Goal: Learn about a topic

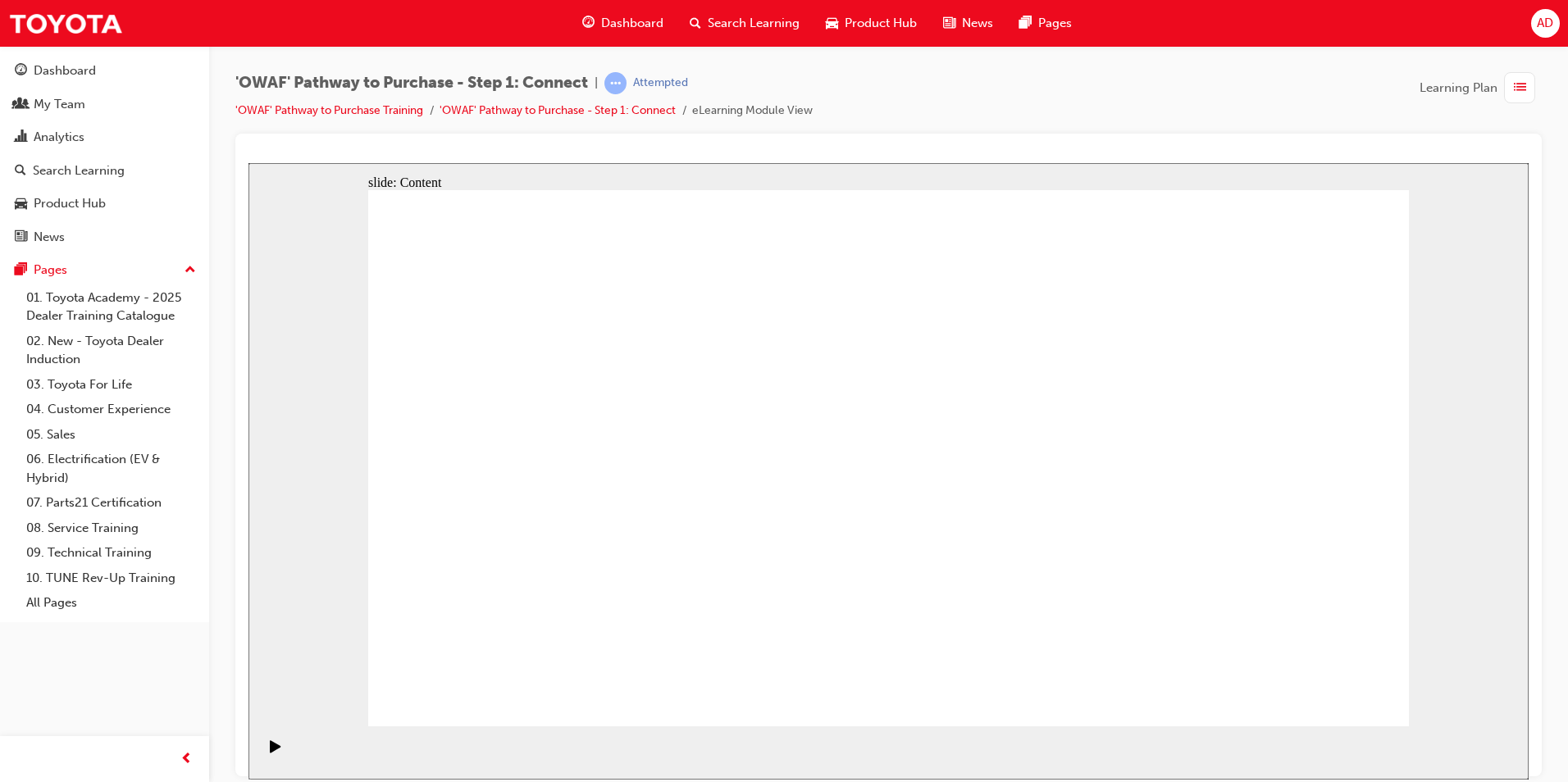
drag, startPoint x: 1137, startPoint y: 587, endPoint x: 1119, endPoint y: 590, distance: 18.2
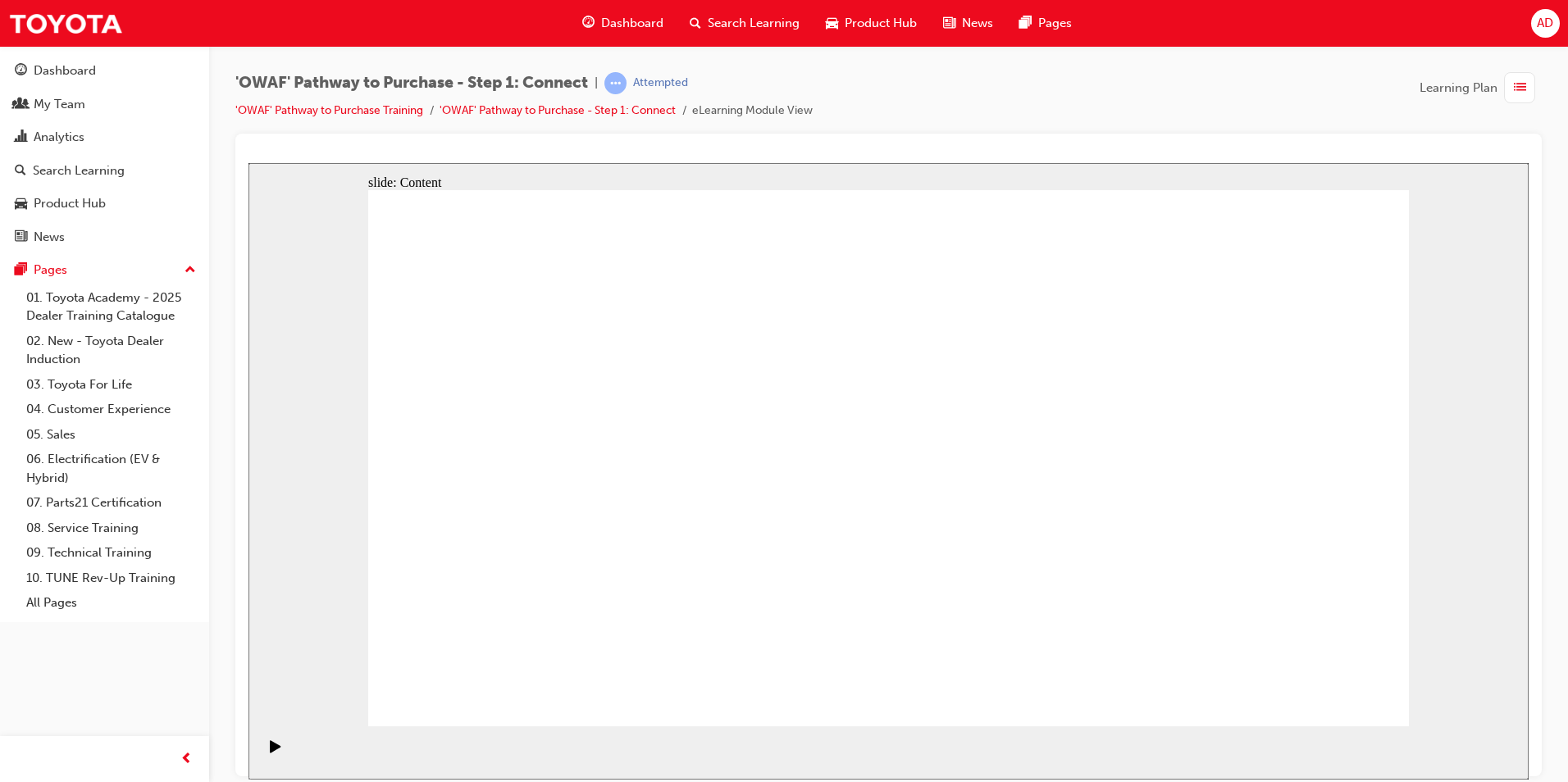
drag, startPoint x: 973, startPoint y: 457, endPoint x: 986, endPoint y: 466, distance: 15.8
